Goal: Find specific page/section

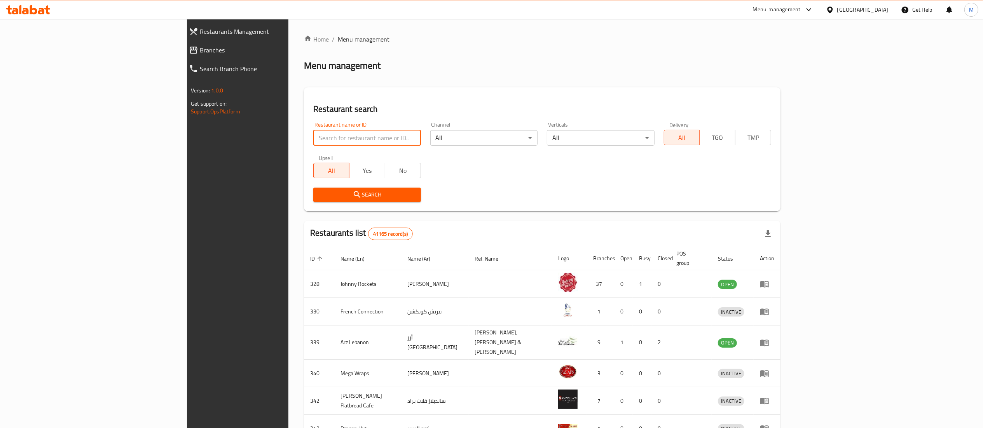
click at [313, 136] on input "search" at bounding box center [366, 138] width 107 height 16
type input "MAESTRO PIZZA"
click button "Search" at bounding box center [366, 195] width 107 height 14
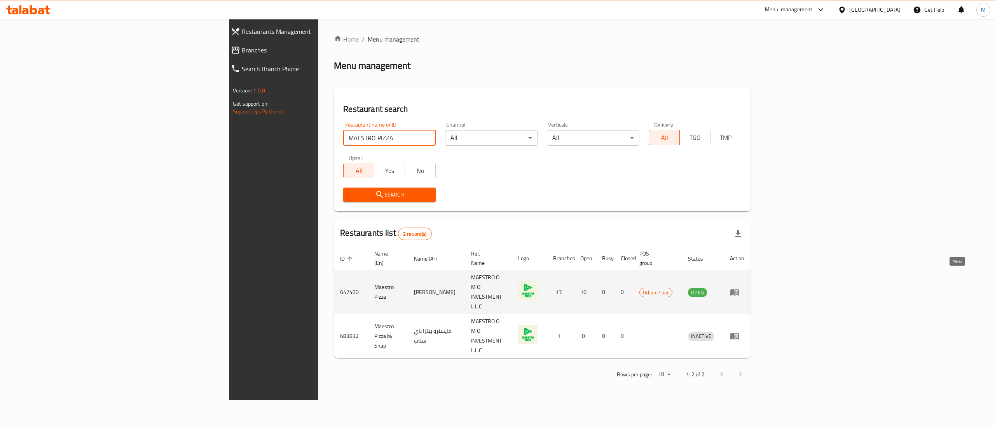
click at [739, 288] on icon "enhanced table" at bounding box center [734, 292] width 9 height 9
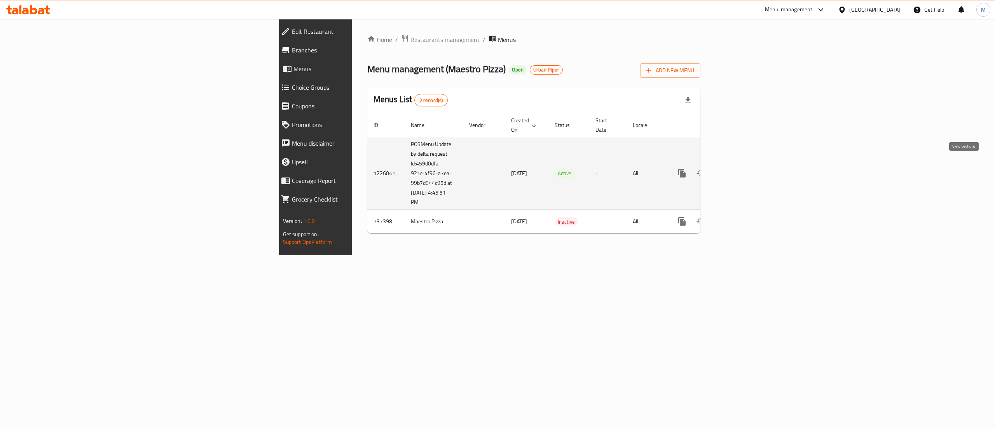
click at [743, 169] on icon "enhanced table" at bounding box center [737, 173] width 9 height 9
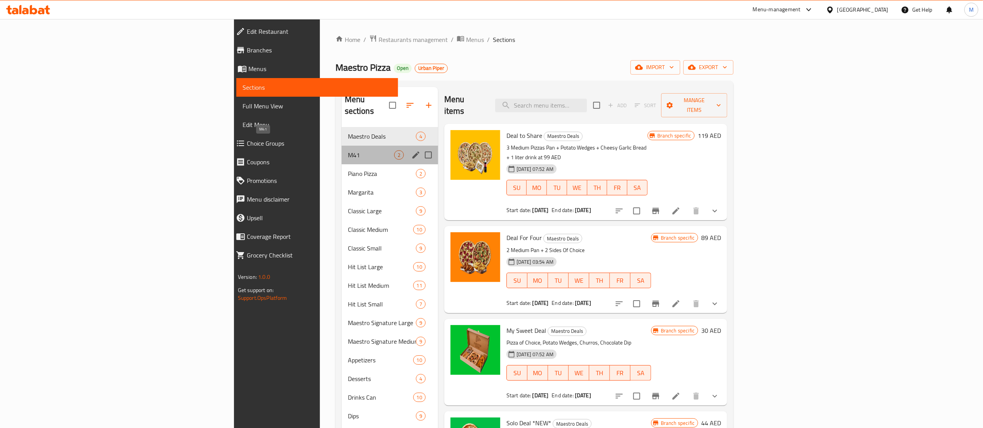
click at [348, 150] on span "M41" at bounding box center [371, 154] width 46 height 9
